Goal: Information Seeking & Learning: Learn about a topic

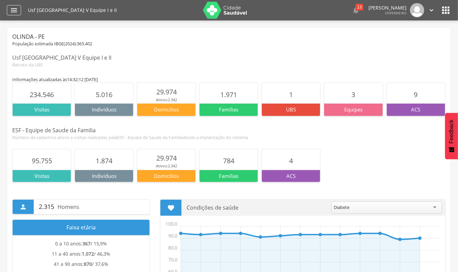
click at [12, 11] on icon "" at bounding box center [14, 10] width 8 height 8
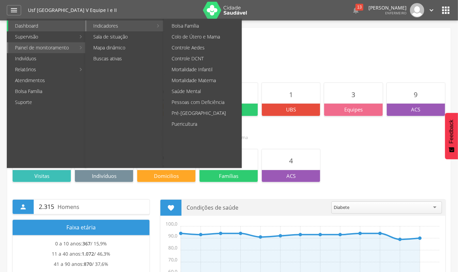
click at [111, 23] on link "Indicadores" at bounding box center [119, 25] width 66 height 11
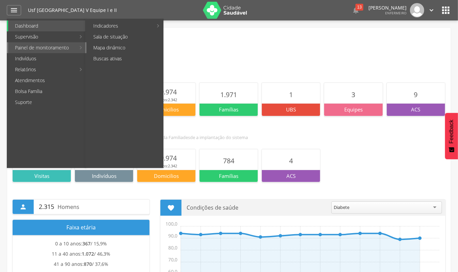
click at [110, 48] on link "Mapa dinâmico" at bounding box center [124, 47] width 77 height 11
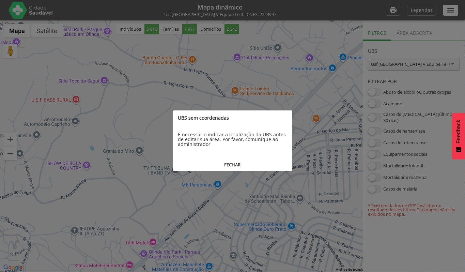
click at [232, 165] on button "FECHAR" at bounding box center [232, 164] width 119 height 13
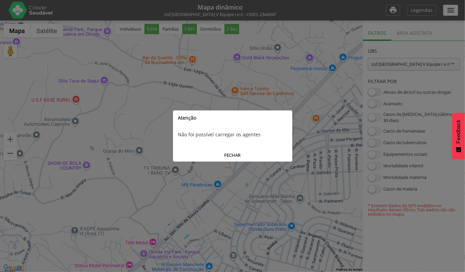
click at [233, 156] on button "FECHAR" at bounding box center [232, 155] width 119 height 13
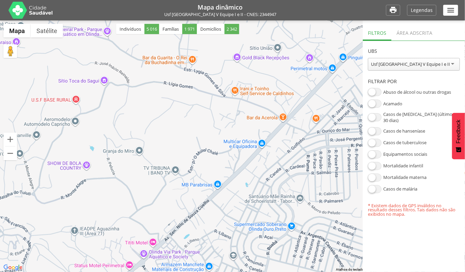
click at [376, 139] on span at bounding box center [375, 143] width 14 height 8
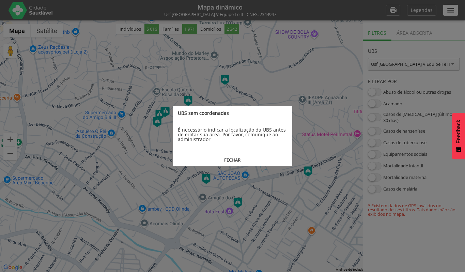
click at [227, 157] on button "FECHAR" at bounding box center [232, 159] width 119 height 13
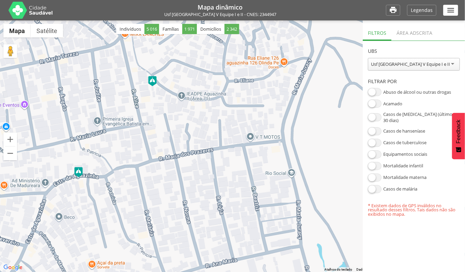
click at [79, 173] on img at bounding box center [78, 172] width 9 height 10
click at [111, 180] on div "Caso de tuberculose Moises Ferreira do Nascimento CNS: 708 0028 9301 8823 CPF: …" at bounding box center [232, 145] width 465 height 251
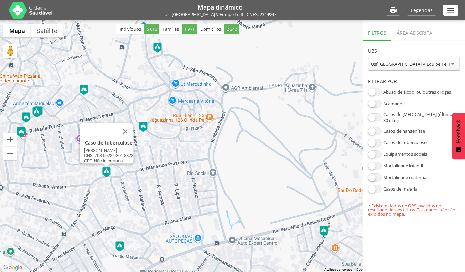
click at [20, 134] on img at bounding box center [21, 132] width 9 height 10
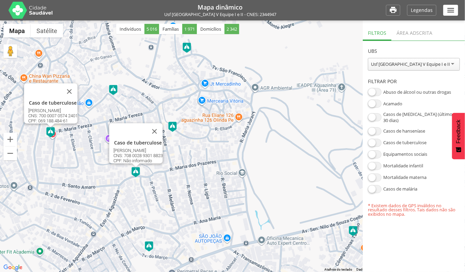
click at [68, 146] on div "Caso de tuberculose Moises Ferreira do Nascimento CNS: 708 0028 9301 8823 CPF: …" at bounding box center [232, 145] width 465 height 251
click at [221, 153] on div "Caso de tuberculose Moises Ferreira do Nascimento CNS: 708 0028 9301 8823 CPF: …" at bounding box center [232, 145] width 465 height 251
click at [172, 128] on img at bounding box center [172, 127] width 9 height 10
click at [161, 127] on button "Fechar" at bounding box center [154, 131] width 16 height 16
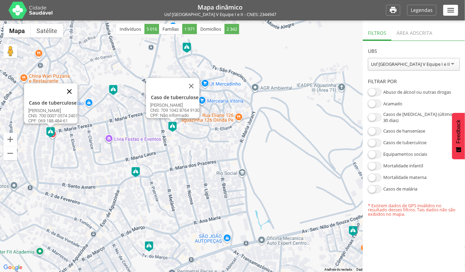
click at [74, 89] on button "Fechar" at bounding box center [69, 91] width 16 height 16
click at [195, 80] on button "Fechar" at bounding box center [191, 86] width 16 height 16
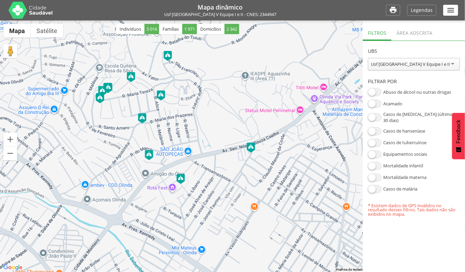
drag, startPoint x: 200, startPoint y: 189, endPoint x: 177, endPoint y: 142, distance: 53.1
click at [177, 142] on div at bounding box center [232, 145] width 465 height 251
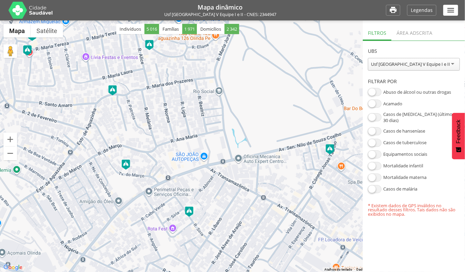
click at [126, 164] on img at bounding box center [126, 164] width 9 height 10
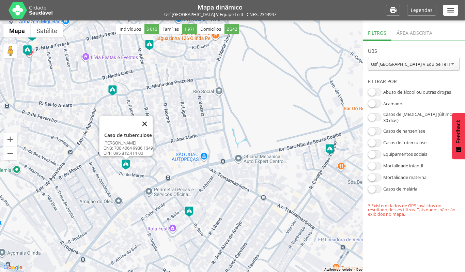
click at [150, 118] on button "Fechar" at bounding box center [144, 123] width 16 height 16
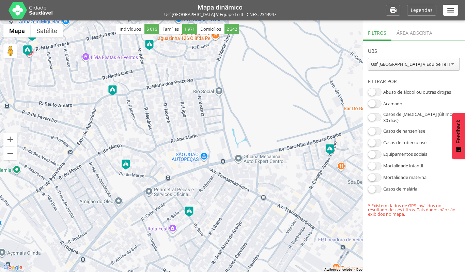
click at [189, 209] on img at bounding box center [189, 211] width 9 height 10
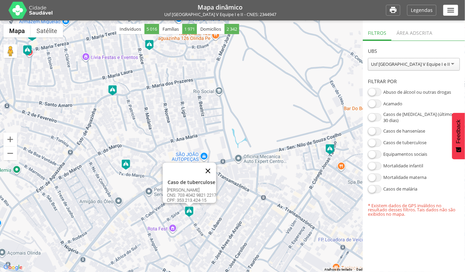
click at [210, 167] on button "Fechar" at bounding box center [207, 170] width 16 height 16
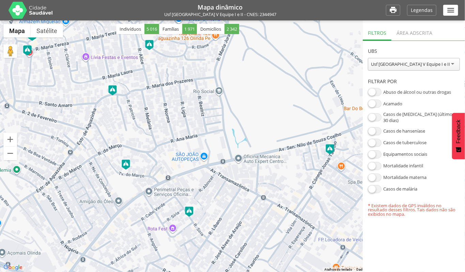
click at [330, 150] on img at bounding box center [329, 149] width 9 height 10
click at [302, 169] on div "Caso de tuberculose Jorge Jose da Silva CNS: 898 0010 2634 3293 CPF: Não inform…" at bounding box center [232, 145] width 465 height 251
click at [348, 104] on button "Fechar" at bounding box center [348, 108] width 16 height 16
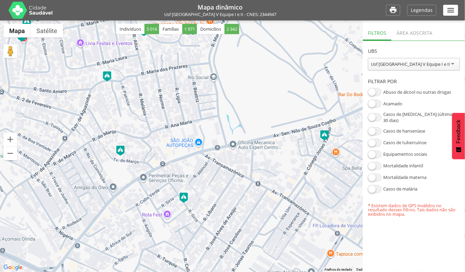
drag, startPoint x: 301, startPoint y: 176, endPoint x: 315, endPoint y: 150, distance: 30.0
click at [315, 150] on div at bounding box center [232, 145] width 465 height 251
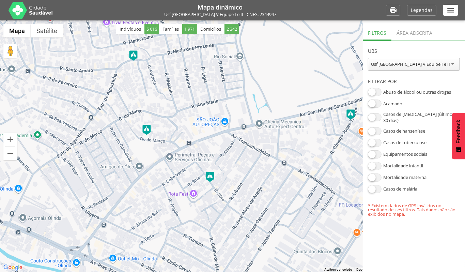
drag, startPoint x: 224, startPoint y: 211, endPoint x: 227, endPoint y: 198, distance: 13.8
click at [227, 198] on div at bounding box center [232, 145] width 465 height 251
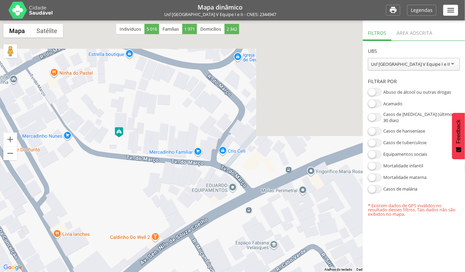
drag, startPoint x: 166, startPoint y: 78, endPoint x: 159, endPoint y: 206, distance: 128.2
click at [159, 206] on div at bounding box center [232, 145] width 465 height 251
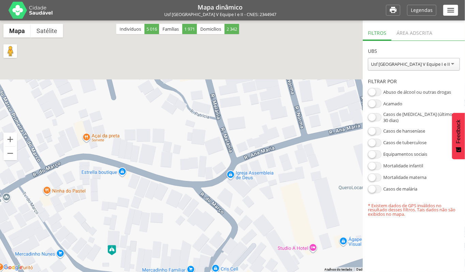
drag, startPoint x: 164, startPoint y: 103, endPoint x: 157, endPoint y: 214, distance: 110.8
click at [157, 214] on div at bounding box center [232, 145] width 465 height 251
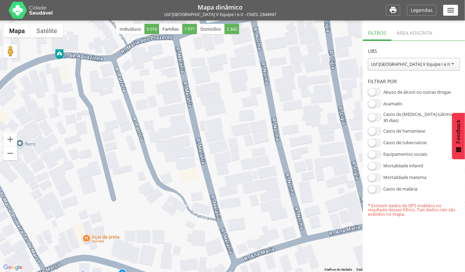
drag, startPoint x: 162, startPoint y: 122, endPoint x: 162, endPoint y: 222, distance: 100.7
click at [162, 222] on div at bounding box center [232, 145] width 465 height 251
click at [42, 7] on img at bounding box center [31, 10] width 44 height 17
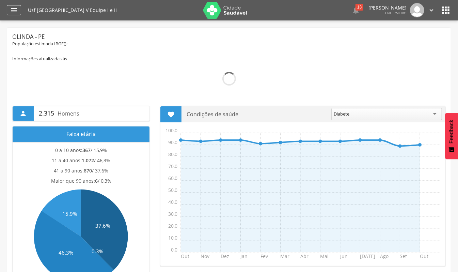
click at [15, 6] on icon "" at bounding box center [14, 10] width 8 height 8
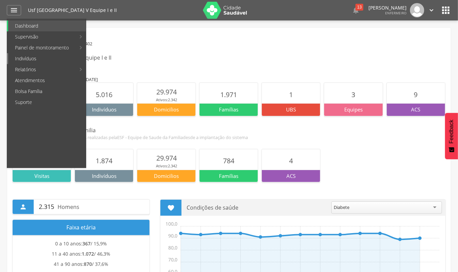
click at [43, 58] on link "Indivíduos" at bounding box center [47, 58] width 78 height 11
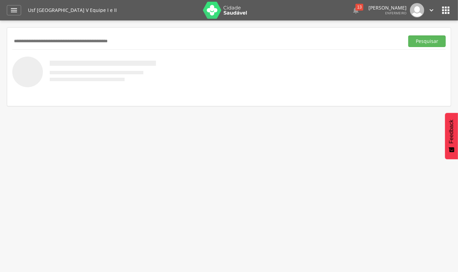
click at [22, 3] on div " Dashboard Supervisão Produtividade Mapa da Cidade App desatualizado Última si…" at bounding box center [229, 10] width 444 height 20
click at [15, 9] on icon "" at bounding box center [14, 10] width 8 height 8
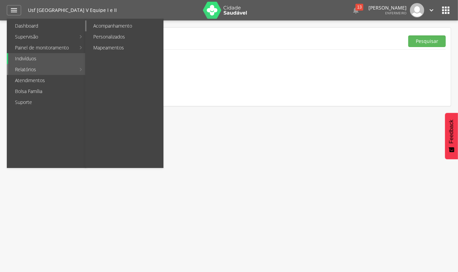
click at [112, 25] on link "Acompanhamento" at bounding box center [124, 25] width 77 height 11
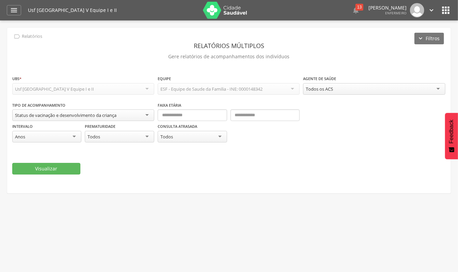
click at [334, 89] on div "Todos os ACS" at bounding box center [374, 89] width 142 height 12
click at [120, 113] on div "Status de vacinação e desenvolvimento da criança" at bounding box center [83, 115] width 142 height 12
click at [120, 165] on div "Visualizar" at bounding box center [228, 169] width 433 height 12
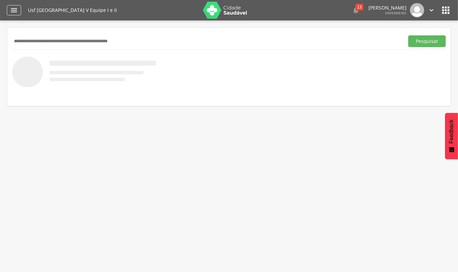
click at [15, 12] on icon "" at bounding box center [14, 10] width 8 height 8
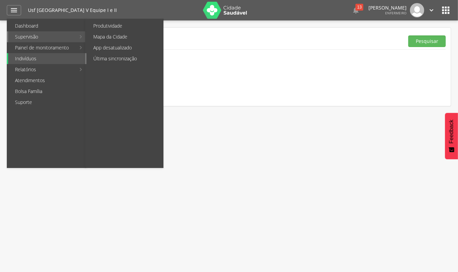
click at [112, 56] on link "Última sincronização" at bounding box center [124, 58] width 77 height 11
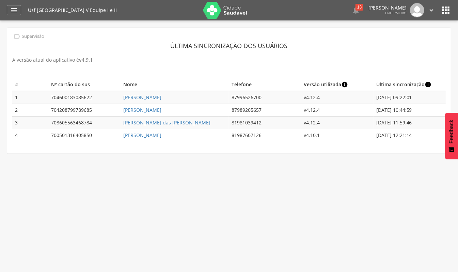
drag, startPoint x: 402, startPoint y: 108, endPoint x: 423, endPoint y: 110, distance: 21.5
click at [423, 110] on td "09/10/2025 10:44:59" at bounding box center [409, 110] width 72 height 13
click at [151, 108] on link "Elidian Fragoso da Silva" at bounding box center [142, 110] width 38 height 6
type input "**********"
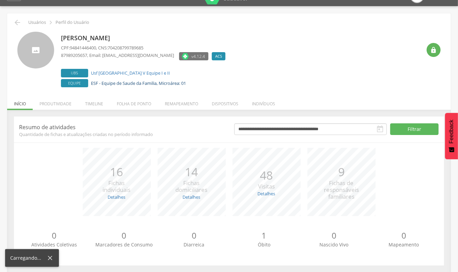
scroll to position [20, 0]
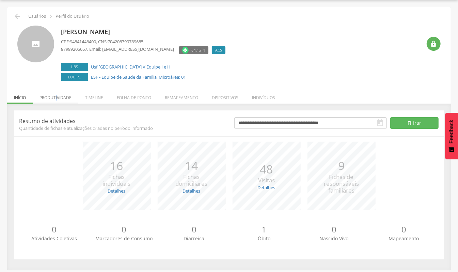
click at [57, 98] on li "Produtividade" at bounding box center [56, 96] width 46 height 16
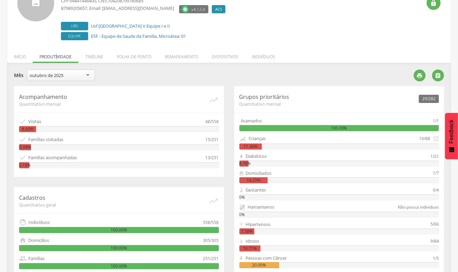
scroll to position [173, 0]
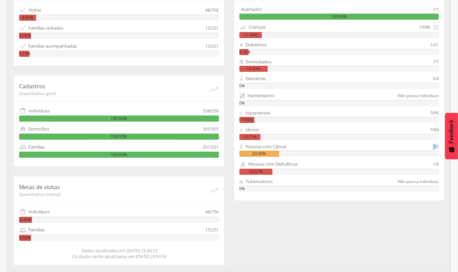
click at [433, 146] on div "1/5" at bounding box center [436, 146] width 6 height 6
click at [431, 128] on div "9/84" at bounding box center [434, 129] width 9 height 6
drag, startPoint x: 433, startPoint y: 112, endPoint x: 440, endPoint y: 112, distance: 6.8
click at [440, 112] on div "29/282 Grupos prioritários Quantitativo mensal Acamados 1/1 100.00% Crianças 10…" at bounding box center [339, 87] width 210 height 225
click at [417, 112] on div "Hipertensos" at bounding box center [334, 113] width 191 height 6
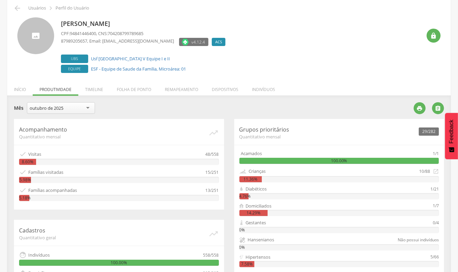
scroll to position [45, 0]
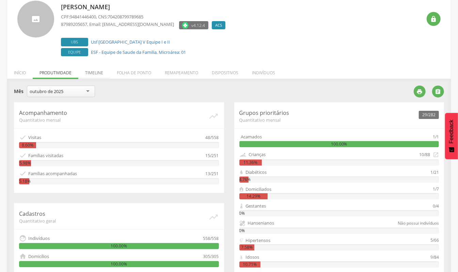
click at [96, 71] on li "Timeline" at bounding box center [94, 71] width 32 height 16
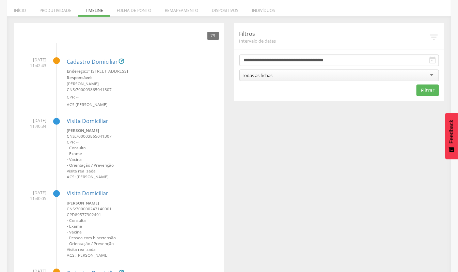
scroll to position [91, 0]
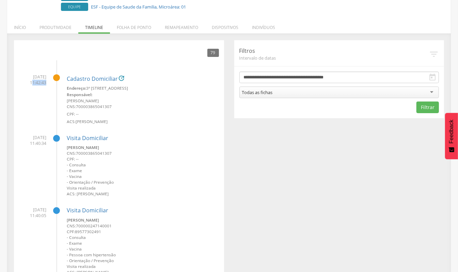
drag, startPoint x: 29, startPoint y: 81, endPoint x: 44, endPoint y: 83, distance: 14.8
click at [44, 83] on span "08/10/2025 11:42:43" at bounding box center [32, 80] width 27 height 12
click at [93, 83] on h4 "Cadastro Domiciliar " at bounding box center [143, 79] width 152 height 9
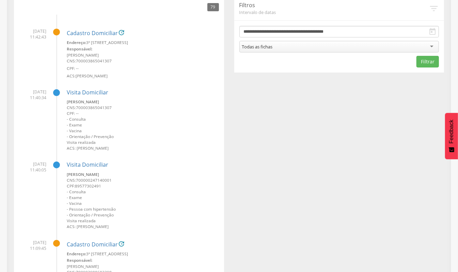
drag, startPoint x: 71, startPoint y: 98, endPoint x: 106, endPoint y: 140, distance: 53.9
click at [106, 127] on div "Visita Domiciliar Lucicleide Gomes da Silva CNS: 700003865041307 CPF: -- - Cons…" at bounding box center [143, 117] width 152 height 67
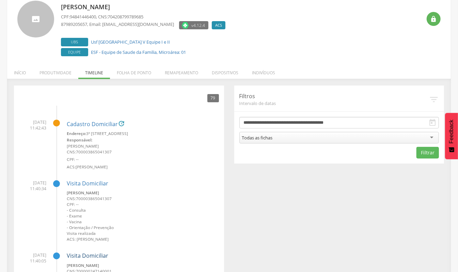
scroll to position [0, 0]
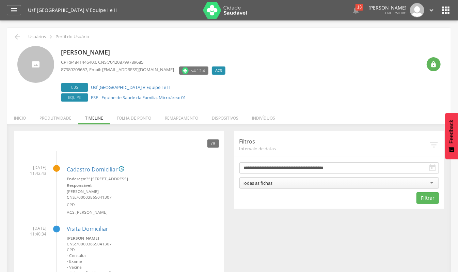
click at [101, 145] on div " 79" at bounding box center [119, 143] width 200 height 15
click at [12, 11] on icon "" at bounding box center [14, 10] width 8 height 8
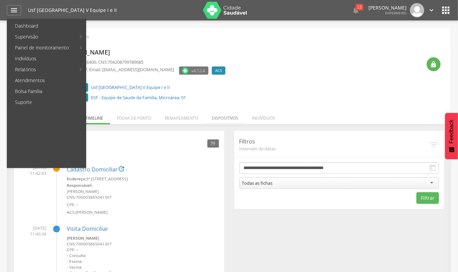
click at [230, 115] on li "Dispositivos" at bounding box center [225, 116] width 40 height 16
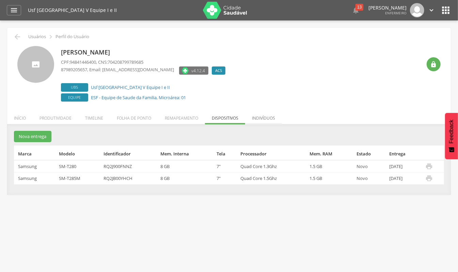
click at [261, 116] on li "Indivíduos" at bounding box center [263, 116] width 37 height 16
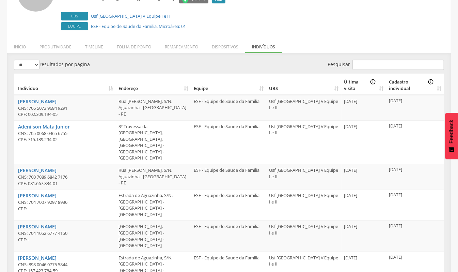
scroll to position [172, 0]
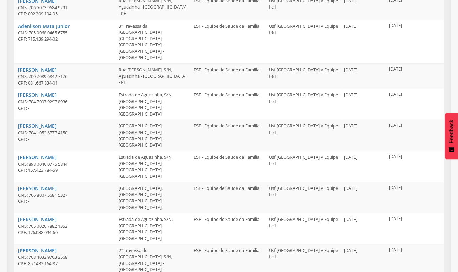
drag, startPoint x: 73, startPoint y: 255, endPoint x: 80, endPoint y: 255, distance: 6.8
drag, startPoint x: 72, startPoint y: 253, endPoint x: 80, endPoint y: 255, distance: 7.7
